Goal: Navigation & Orientation: Find specific page/section

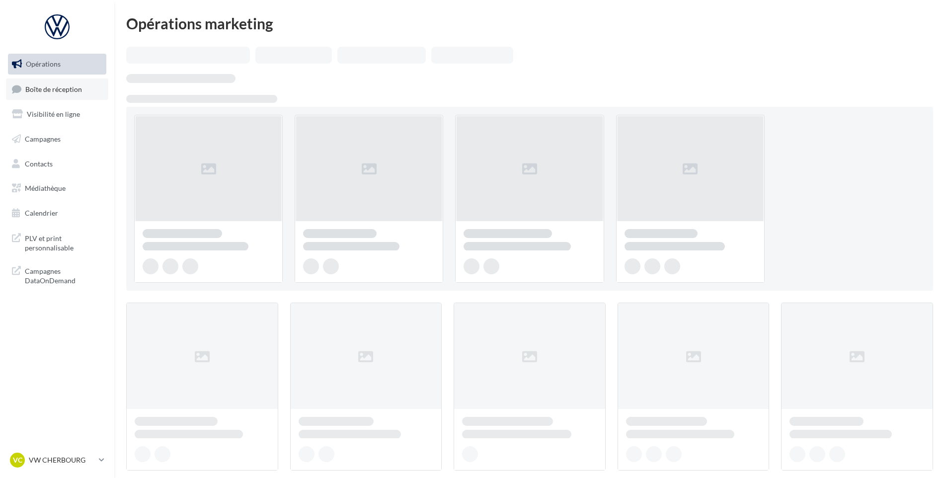
click at [64, 88] on span "Boîte de réception" at bounding box center [53, 88] width 57 height 8
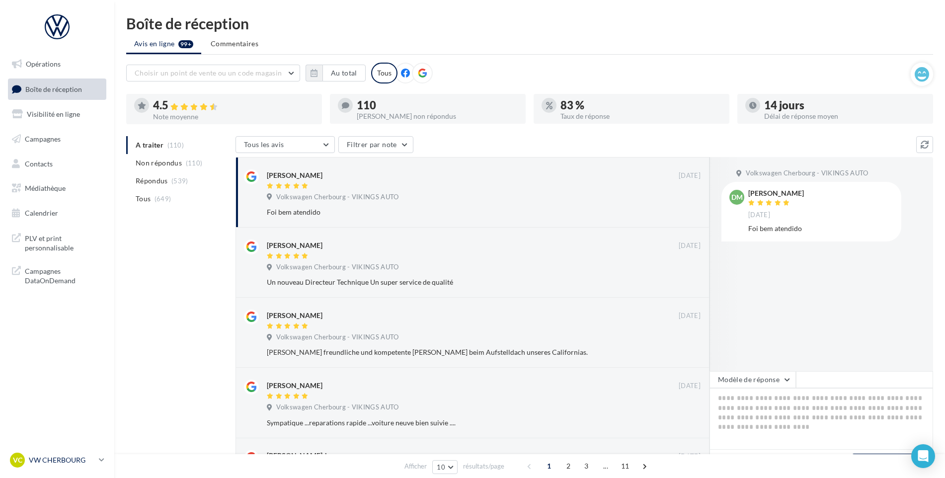
click at [96, 459] on link "VC VW CHERBOURG vw-tour-vau" at bounding box center [57, 459] width 98 height 19
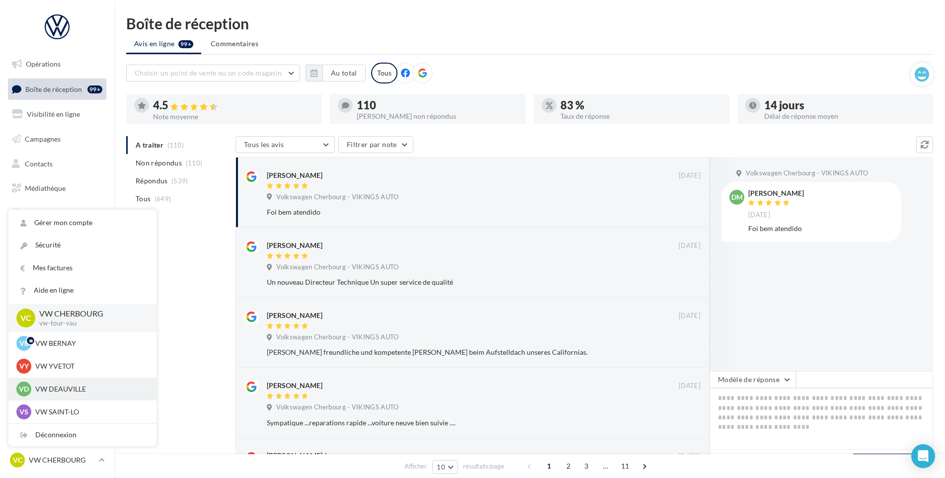
click at [99, 399] on div "VD VW DEAUVILLE vw-touq-vau" at bounding box center [82, 388] width 148 height 23
click at [99, 389] on p "VW DEAUVILLE" at bounding box center [89, 389] width 109 height 10
